Goal: Transaction & Acquisition: Purchase product/service

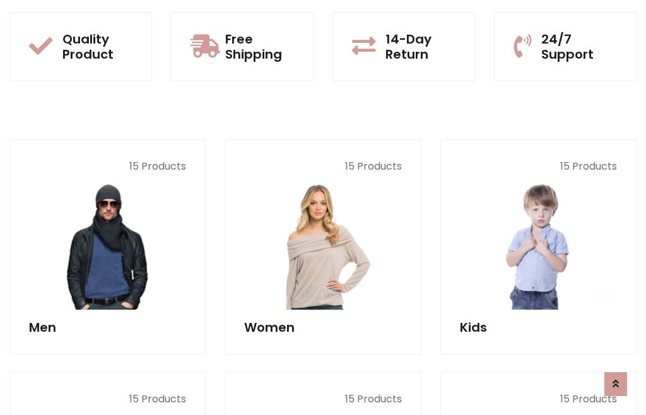
scroll to position [1028, 0]
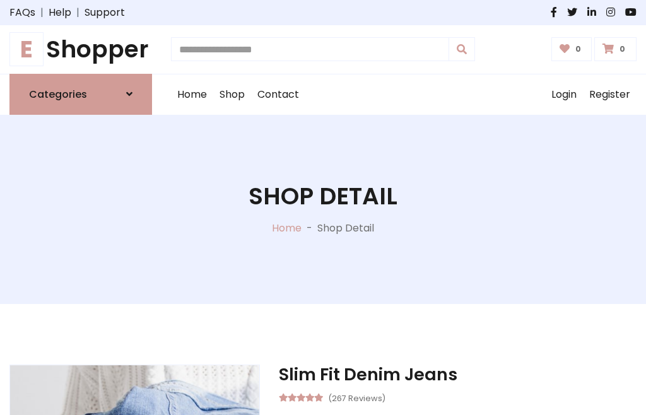
click at [81, 49] on h1 "E Shopper" at bounding box center [80, 49] width 143 height 28
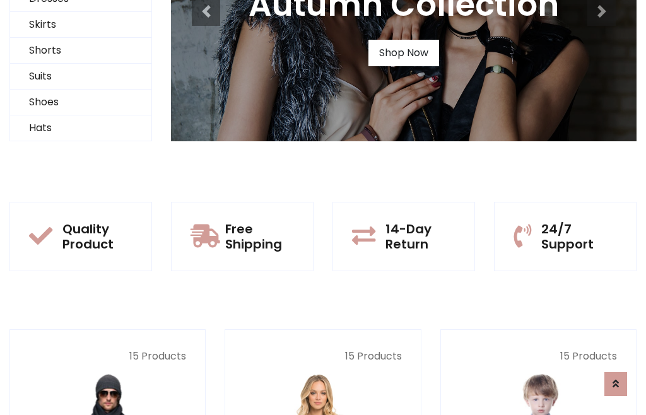
scroll to position [122, 0]
